Goal: Information Seeking & Learning: Find specific fact

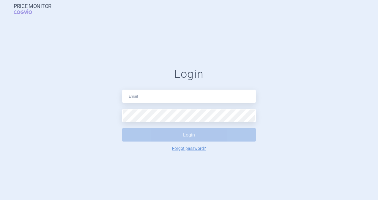
click at [175, 95] on input "text" at bounding box center [189, 96] width 134 height 13
type input "[PERSON_NAME][EMAIL_ADDRESS][DOMAIN_NAME]"
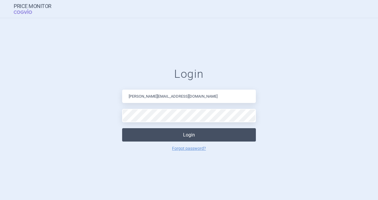
click at [193, 137] on button "Login" at bounding box center [189, 134] width 134 height 13
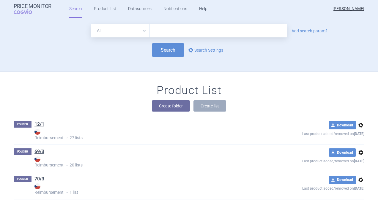
click at [204, 31] on input "text" at bounding box center [218, 30] width 137 height 13
type input "[MEDICAL_DATA]"
click button "Search" at bounding box center [168, 49] width 32 height 13
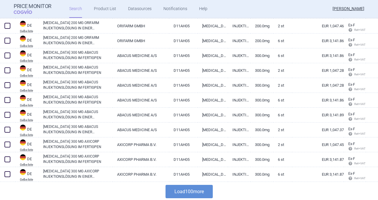
scroll to position [1426, 0]
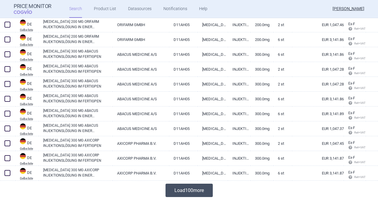
click at [184, 191] on button "Load 100 more" at bounding box center [188, 190] width 47 height 13
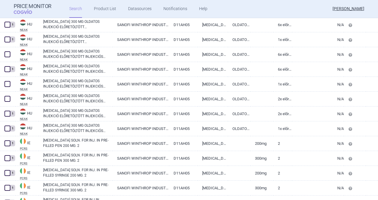
scroll to position [2910, 0]
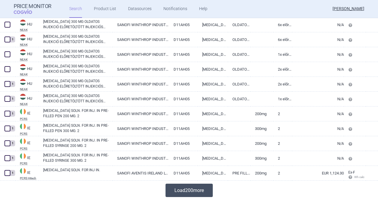
click at [199, 188] on button "Load 200 more" at bounding box center [188, 190] width 47 height 13
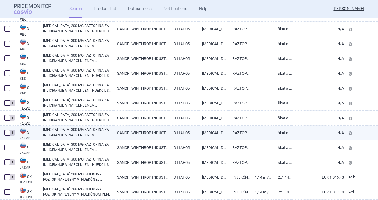
scroll to position [4910, 0]
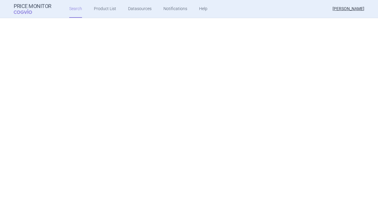
scroll to position [4910, 0]
